Goal: Transaction & Acquisition: Purchase product/service

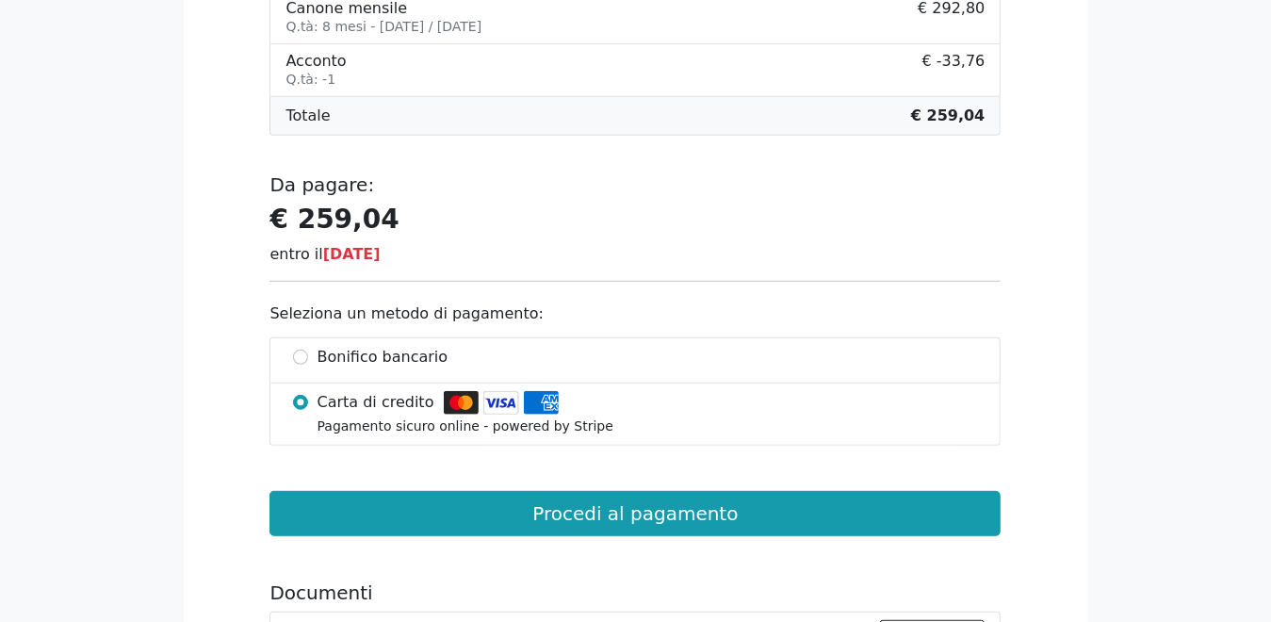
scroll to position [565, 0]
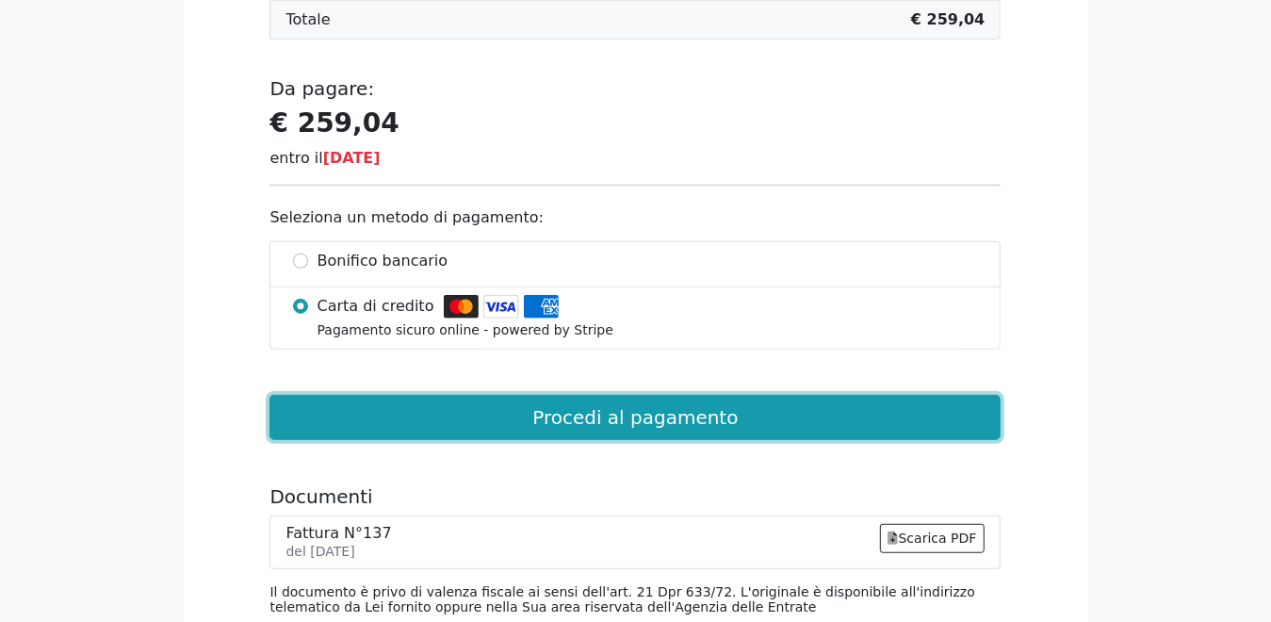
click at [616, 419] on button "Procedi al pagamento" at bounding box center [634, 417] width 731 height 45
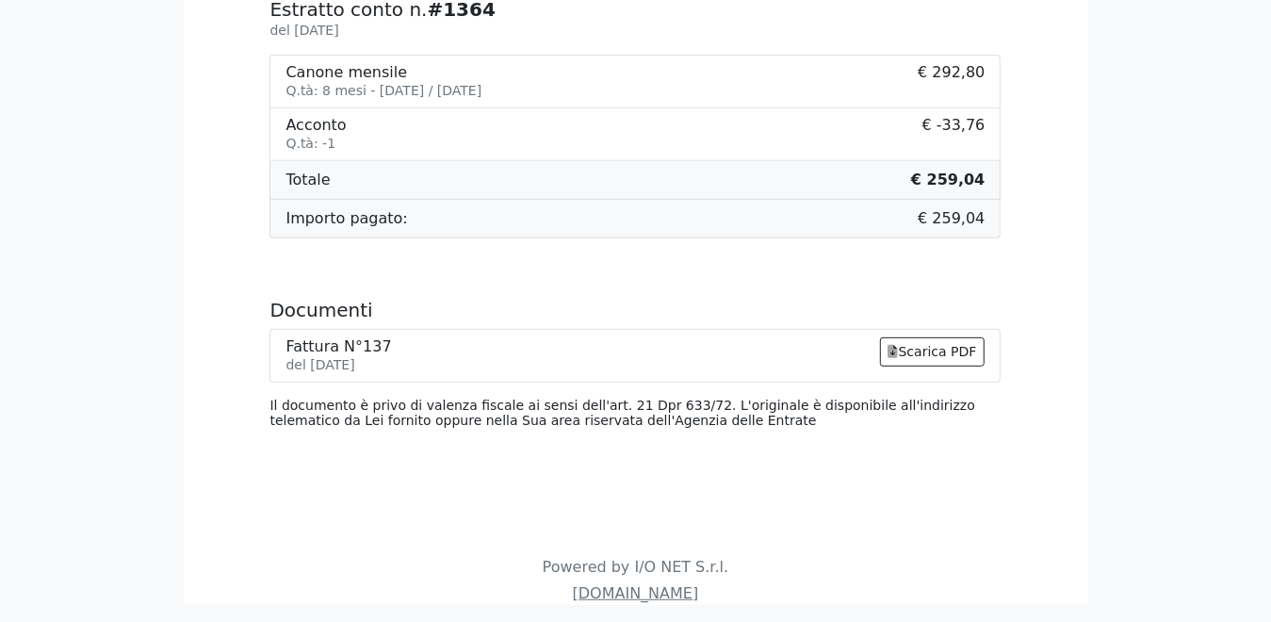
scroll to position [431, 0]
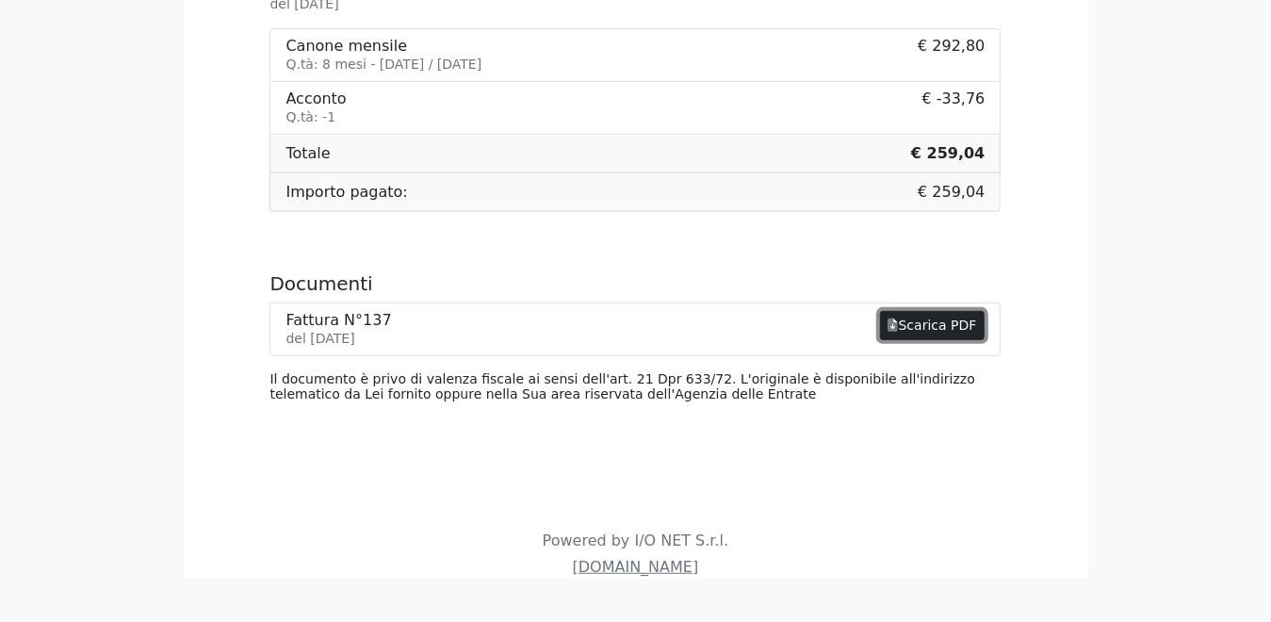
click at [938, 321] on link "Scarica PDF" at bounding box center [933, 325] width 106 height 29
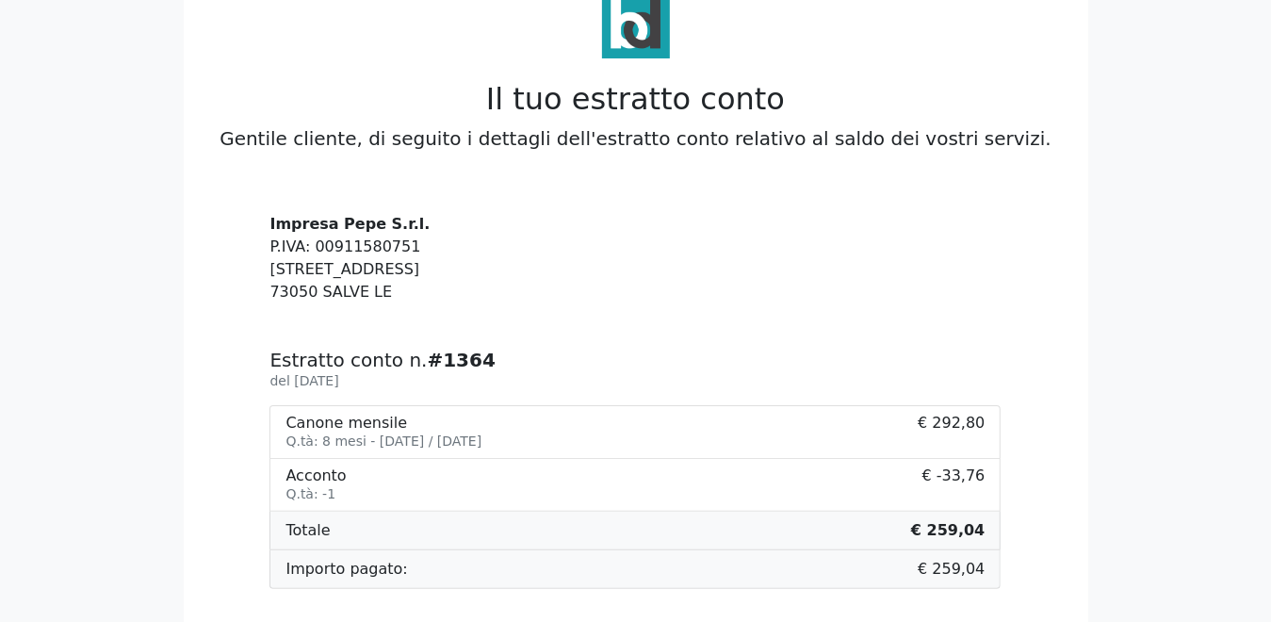
scroll to position [0, 0]
